Goal: Information Seeking & Learning: Learn about a topic

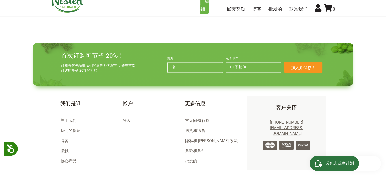
scroll to position [731, 0]
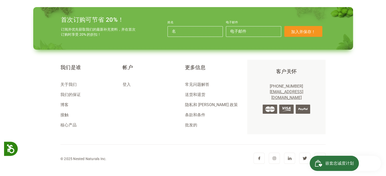
drag, startPoint x: 73, startPoint y: 155, endPoint x: 99, endPoint y: 158, distance: 26.3
click at [99, 158] on font "© 2025 Nested Naturals Inc." at bounding box center [83, 159] width 46 height 4
copy font "Nested Naturals"
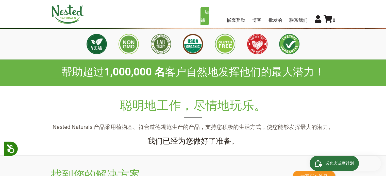
scroll to position [223, 0]
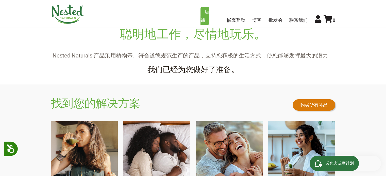
click at [324, 103] on font "购买所有补品" at bounding box center [313, 104] width 27 height 5
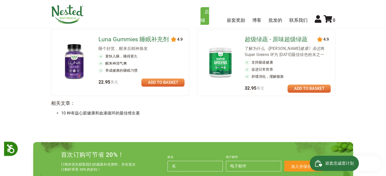
scroll to position [417, 0]
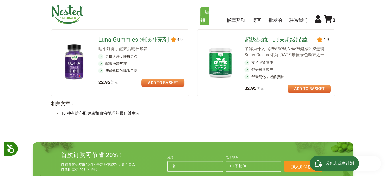
click at [267, 40] on font "超级绿蔬 - 原味超级绿蔬" at bounding box center [275, 39] width 63 height 7
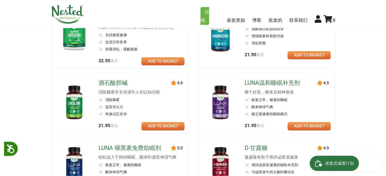
scroll to position [113, 0]
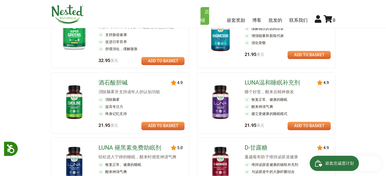
click at [254, 82] on font "LUNA温和睡眠补充剂" at bounding box center [271, 82] width 55 height 7
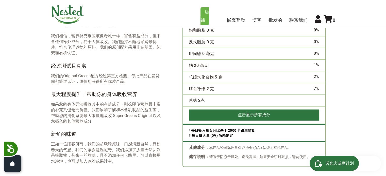
scroll to position [761, 0]
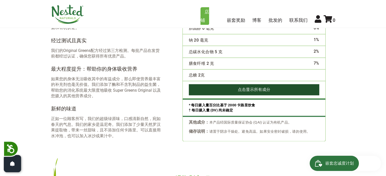
click at [221, 84] on button "点击 显示所有 成分" at bounding box center [254, 89] width 130 height 11
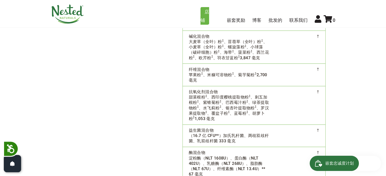
scroll to position [1040, 0]
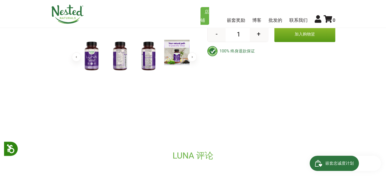
scroll to position [127, 0]
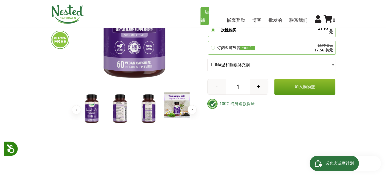
click at [303, 67] on select "LUNA温和睡眠补充剂 LUNA 褪黑素免费助眠剂" at bounding box center [271, 65] width 128 height 12
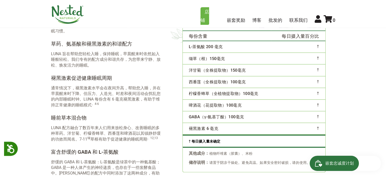
scroll to position [862, 0]
